Goal: Task Accomplishment & Management: Manage account settings

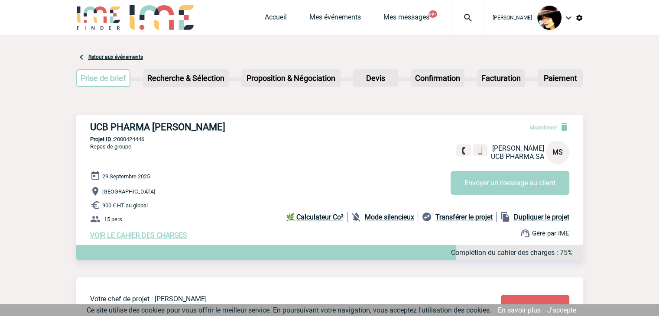
click at [463, 16] on img at bounding box center [467, 18] width 31 height 10
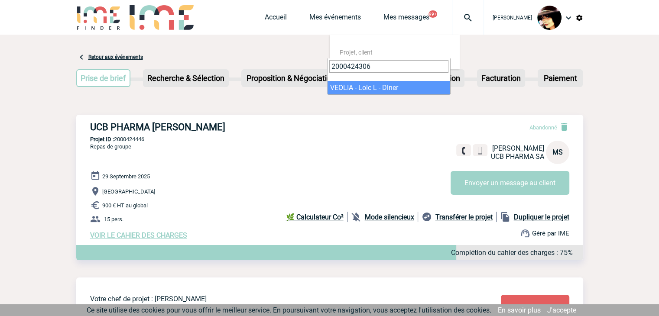
type input "2000424306"
select select "23807"
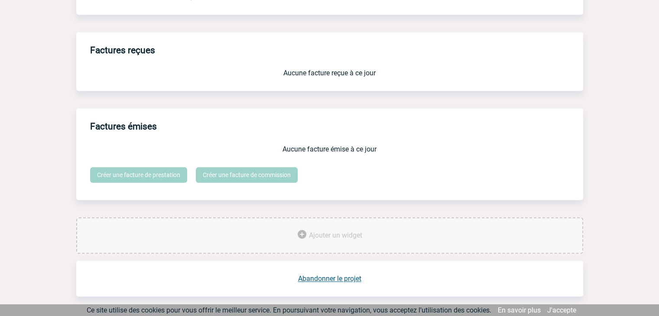
scroll to position [716, 0]
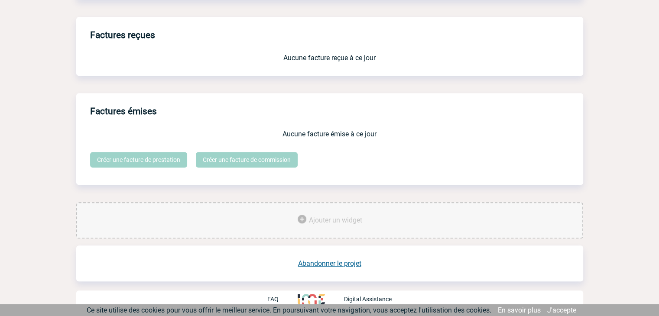
click at [329, 260] on link "Abandonner le projet" at bounding box center [329, 263] width 63 height 8
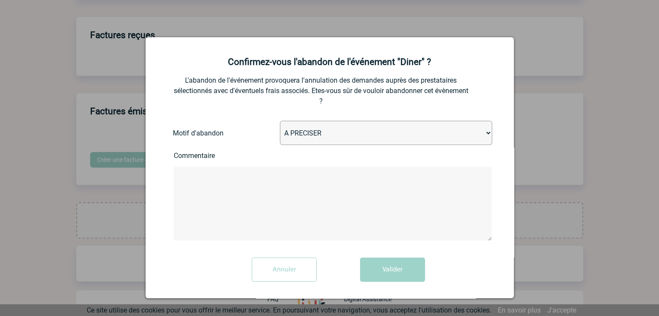
click at [306, 139] on select "A PRECISER Projet annulé Projet reporté Evénement organisé en interne A fait ap…" at bounding box center [386, 133] width 212 height 24
click at [280, 122] on select "A PRECISER Projet annulé Projet reporté Evénement organisé en interne A fait ap…" at bounding box center [386, 133] width 212 height 24
click at [337, 132] on select "A PRECISER Projet annulé Projet reporté Evénement organisé en interne A fait ap…" at bounding box center [386, 133] width 212 height 24
select select "ABANDON_PROJET_09"
click at [280, 122] on select "A PRECISER Projet annulé Projet reporté Evénement organisé en interne A fait ap…" at bounding box center [386, 133] width 212 height 24
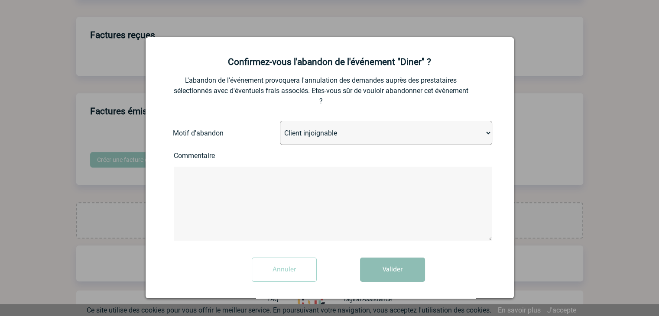
click at [365, 269] on button "Valider" at bounding box center [392, 270] width 65 height 24
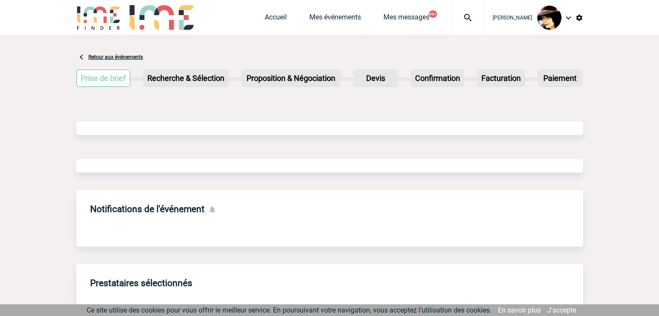
scroll to position [413, 0]
